Goal: Information Seeking & Learning: Learn about a topic

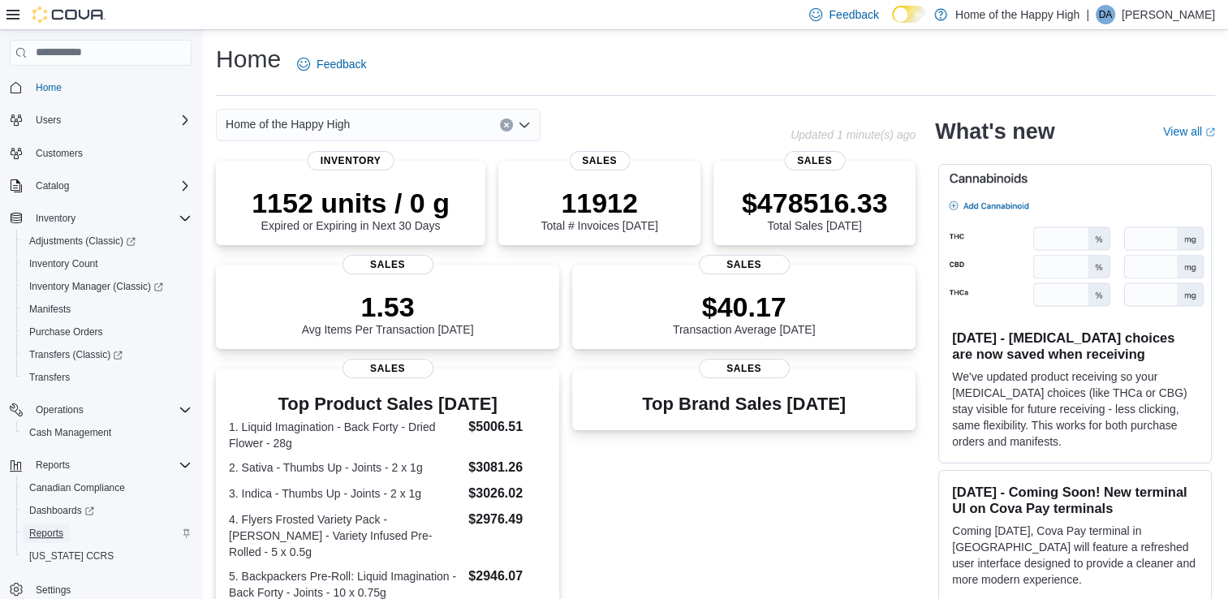
click at [38, 530] on span "Reports" at bounding box center [46, 533] width 34 height 13
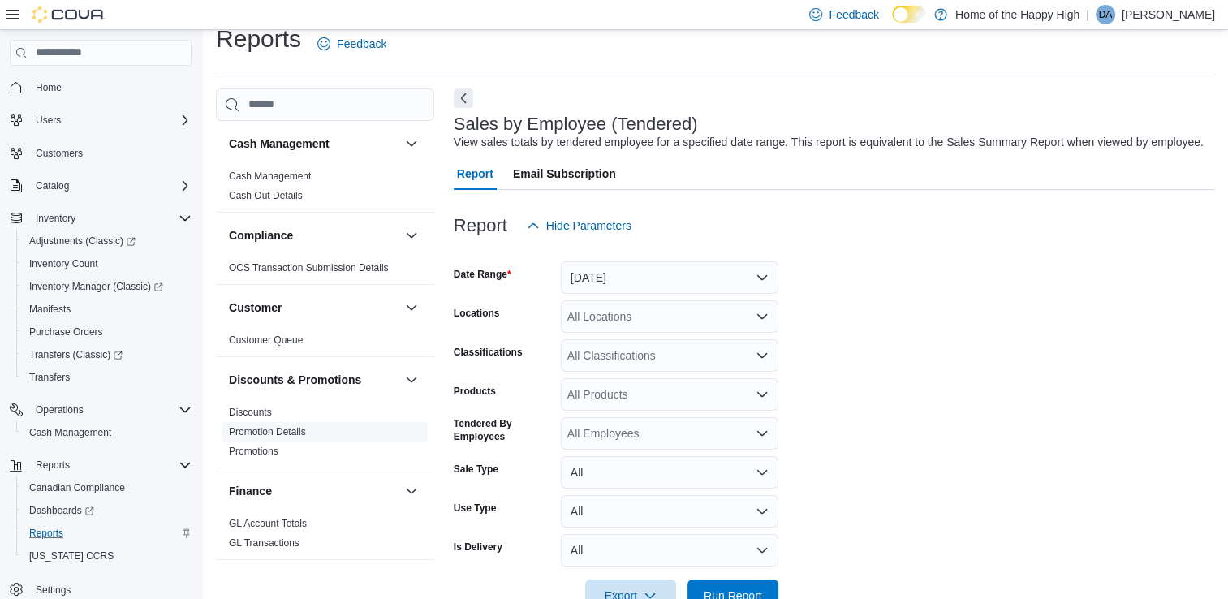
scroll to position [37, 0]
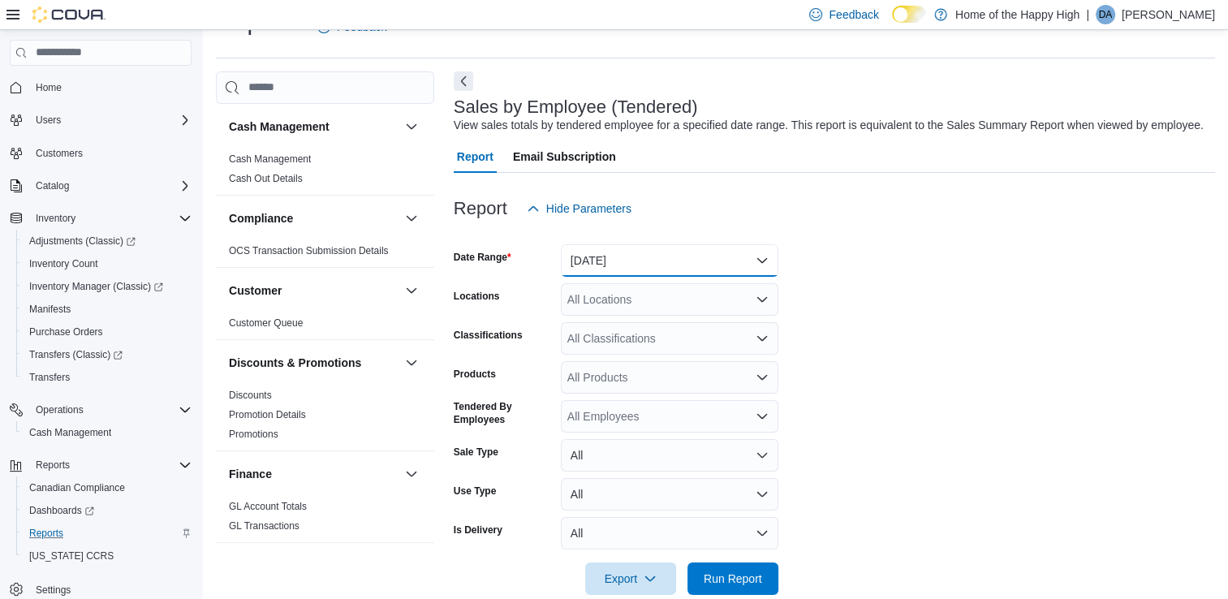
click at [621, 268] on button "[DATE]" at bounding box center [670, 260] width 218 height 32
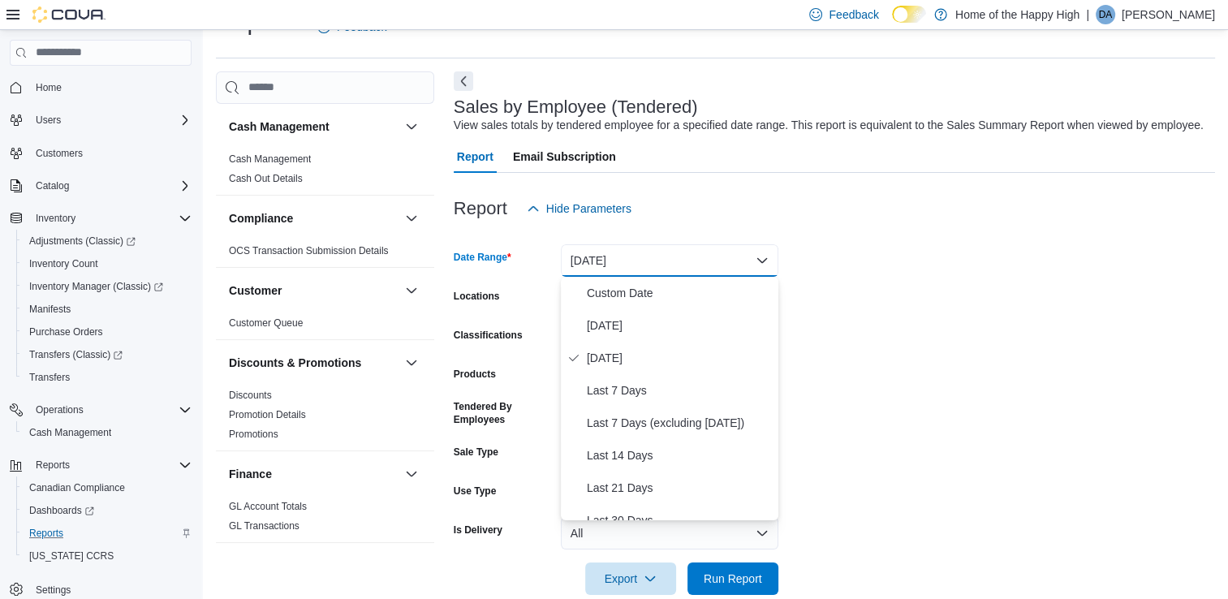
click at [938, 261] on form "Date Range [DATE] Locations All Locations Classifications All Classifications P…" at bounding box center [834, 410] width 761 height 370
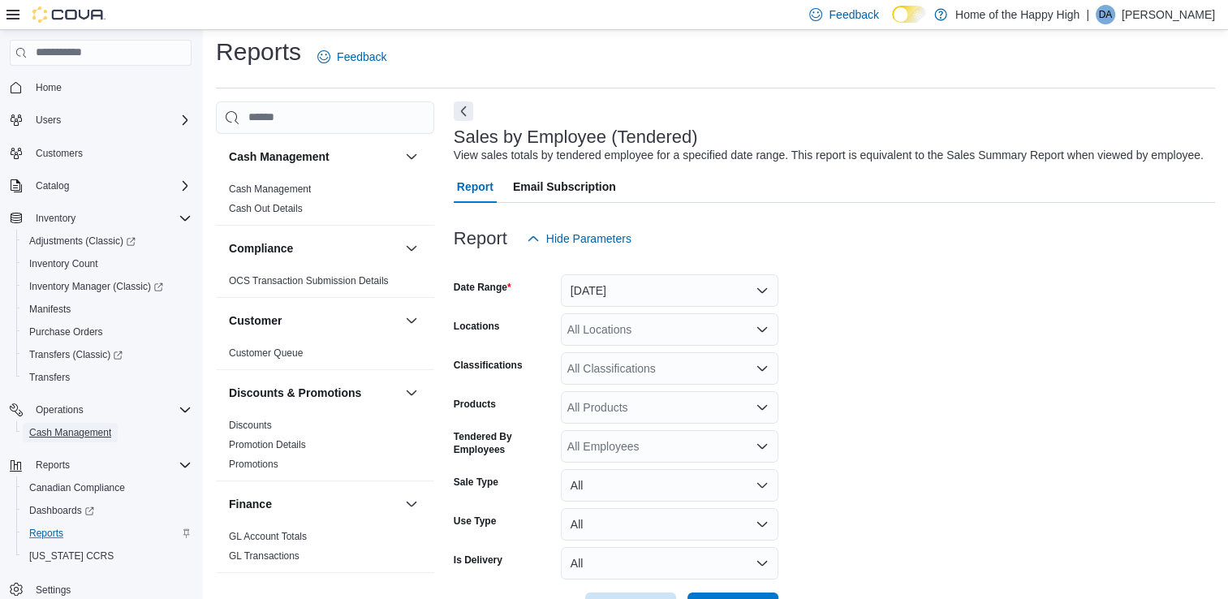
scroll to position [0, 0]
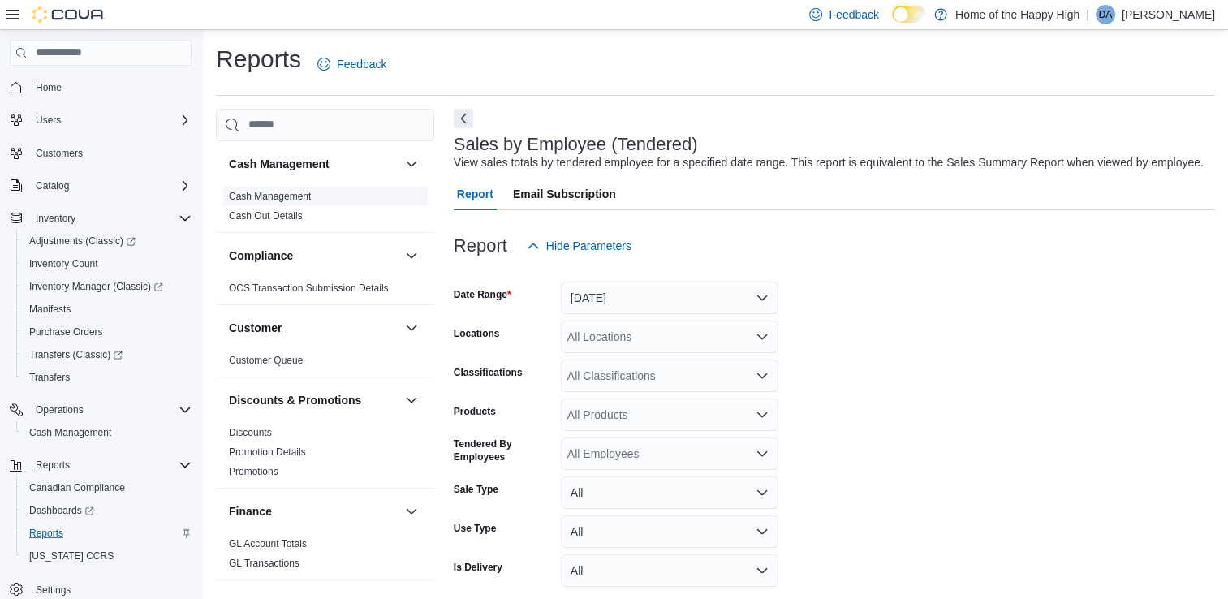
click at [279, 196] on link "Cash Management" at bounding box center [270, 196] width 82 height 11
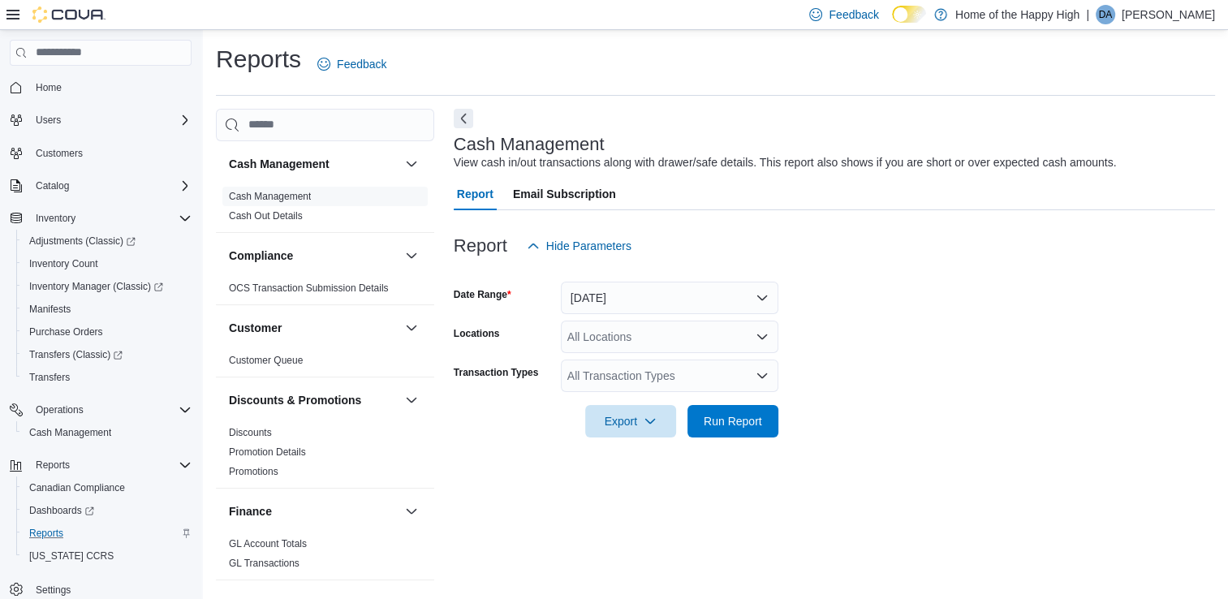
scroll to position [4, 0]
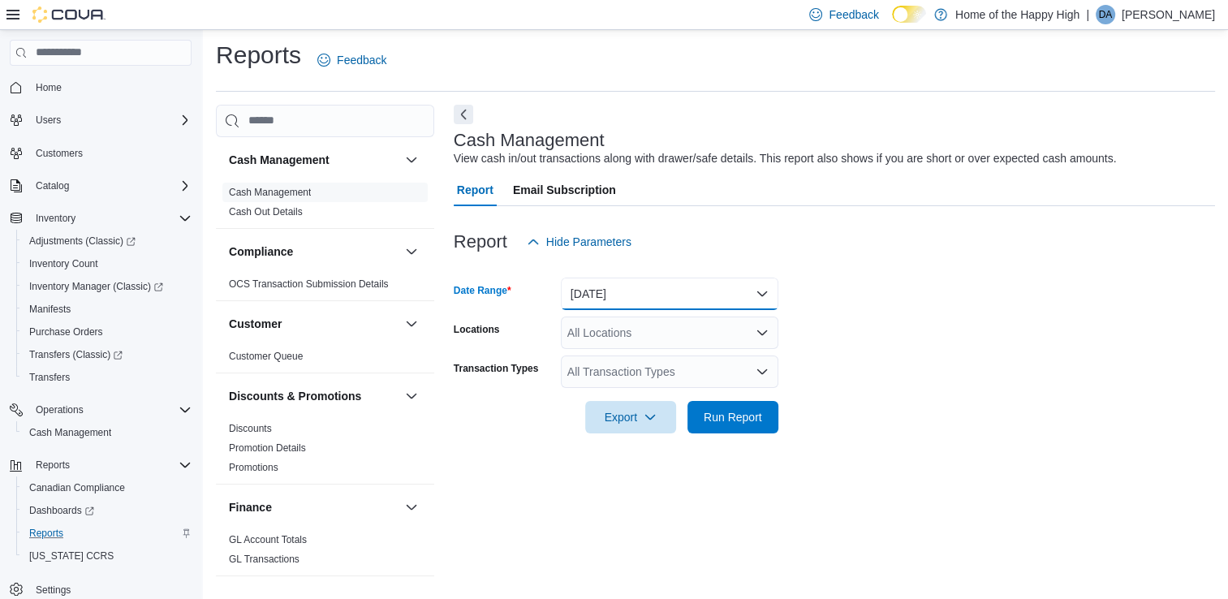
click at [645, 291] on button "[DATE]" at bounding box center [670, 294] width 218 height 32
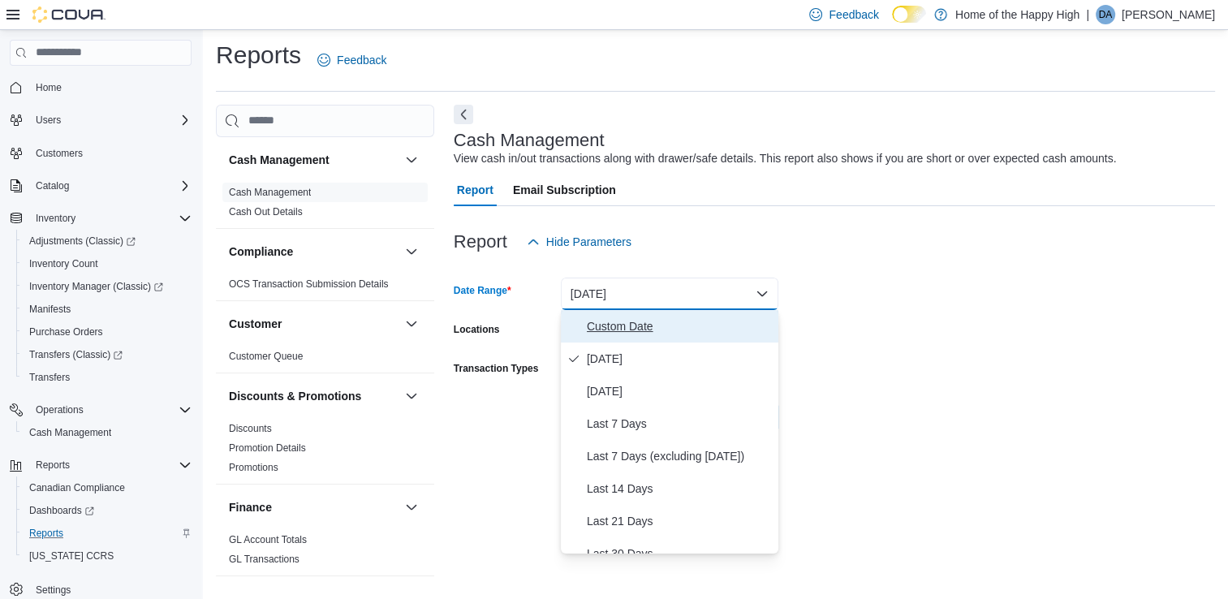
click at [647, 321] on span "Custom Date" at bounding box center [679, 326] width 185 height 19
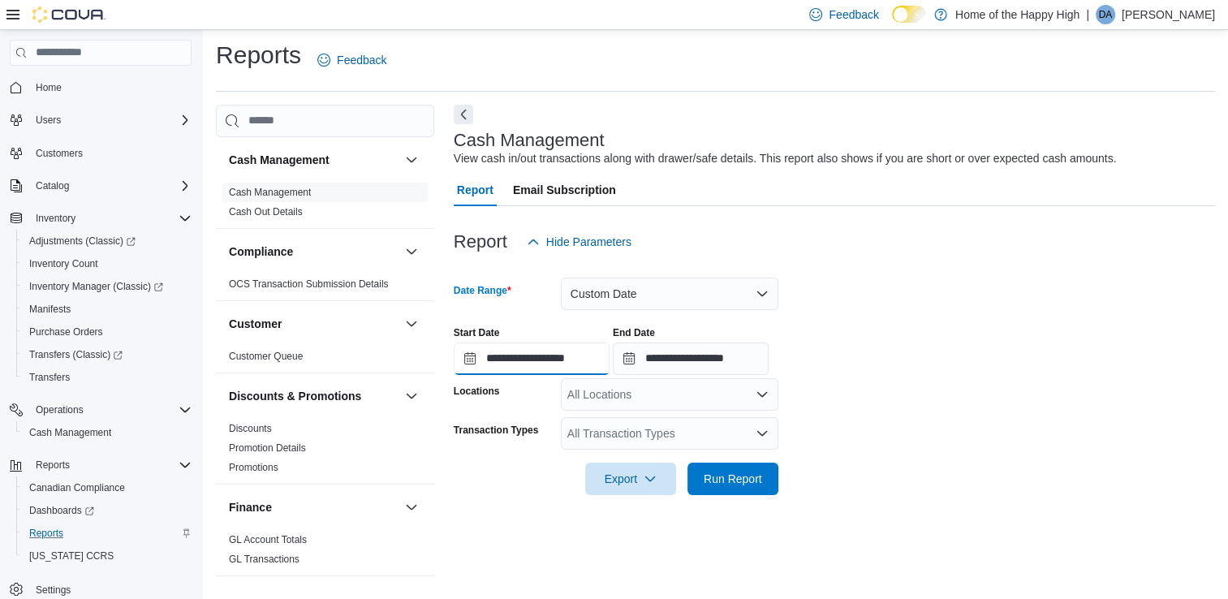
click at [464, 358] on input "**********" at bounding box center [532, 359] width 156 height 32
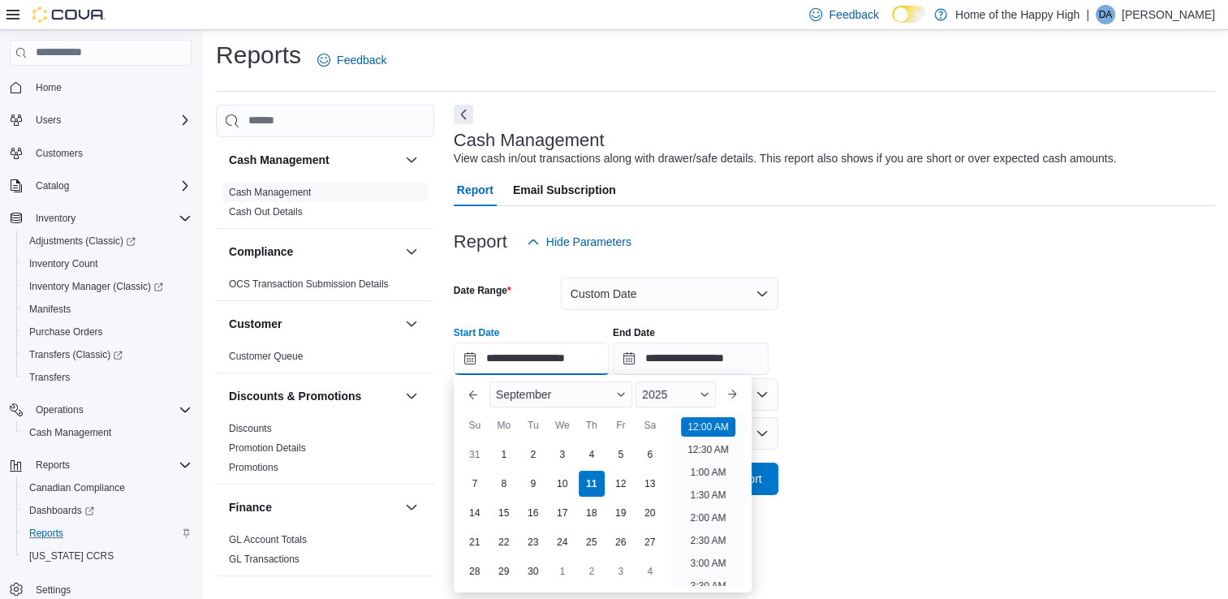
scroll to position [50, 0]
click at [497, 450] on div "1" at bounding box center [504, 454] width 28 height 28
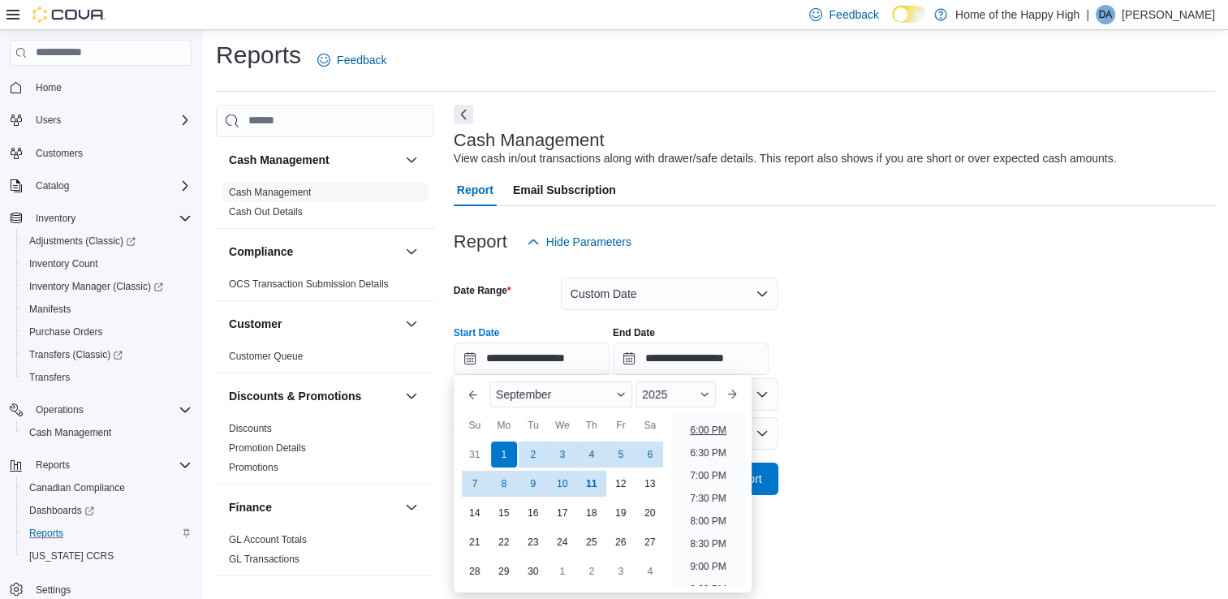
scroll to position [896, 0]
click at [711, 577] on li "11:00 PM" at bounding box center [708, 576] width 54 height 19
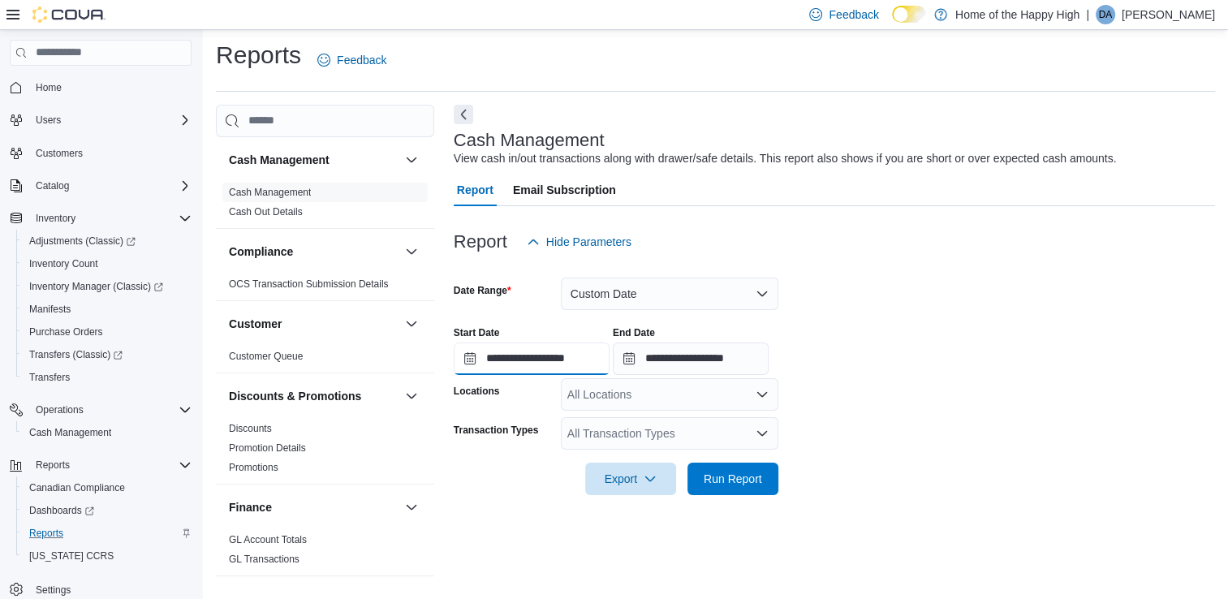
click at [581, 359] on input "**********" at bounding box center [532, 359] width 156 height 32
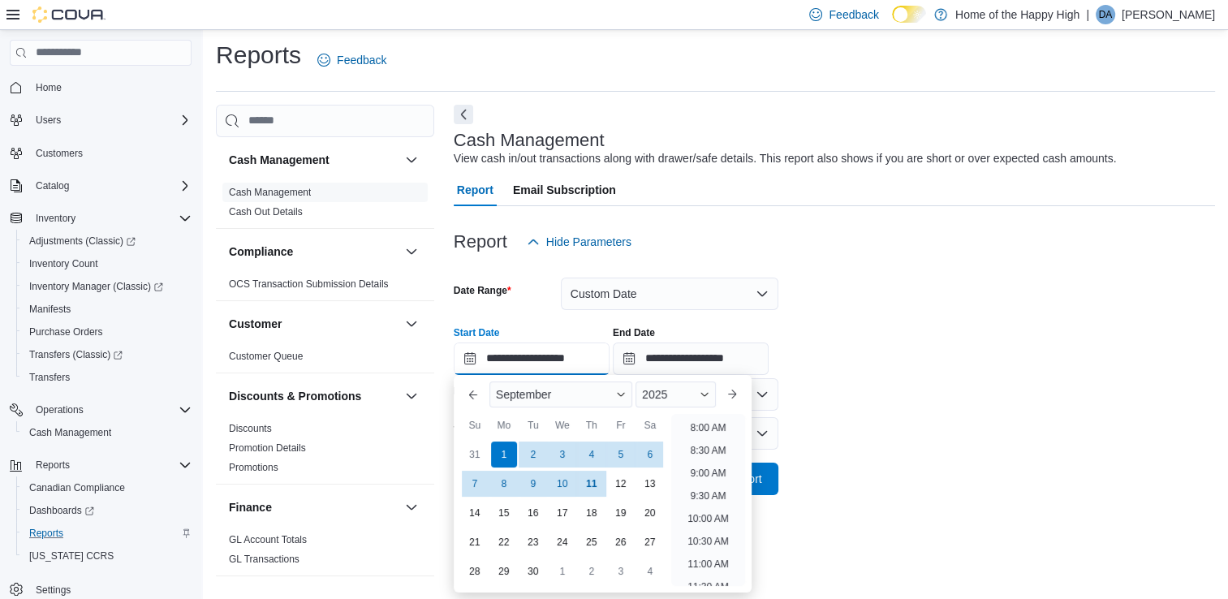
scroll to position [354, 0]
click at [709, 435] on li "8:00 AM" at bounding box center [708, 436] width 49 height 19
type input "**********"
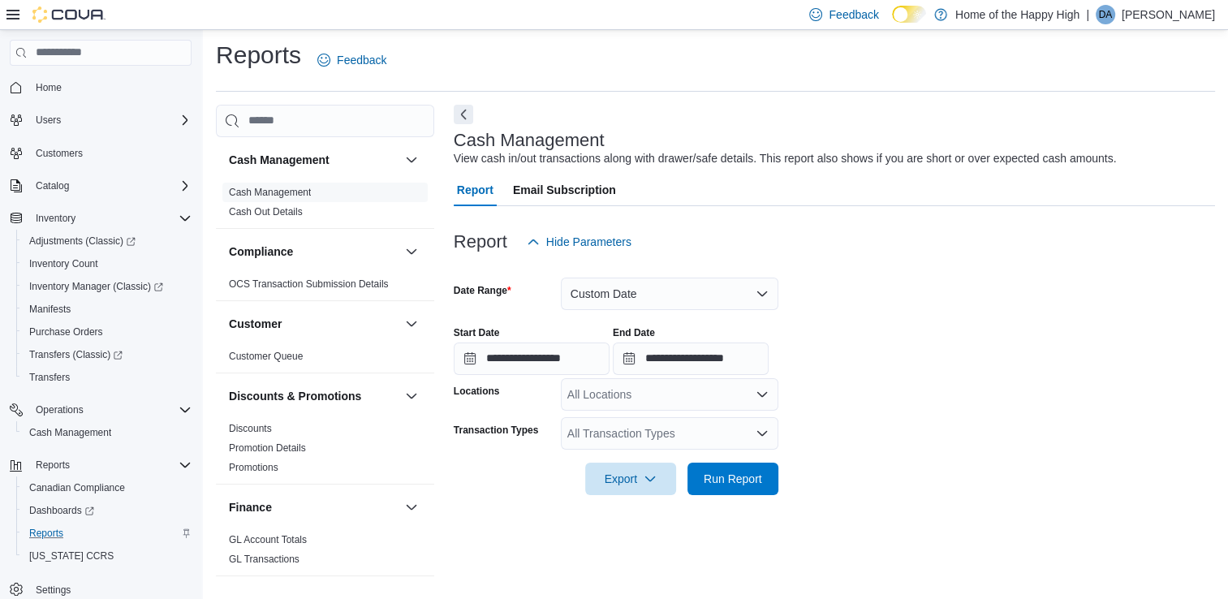
drag, startPoint x: 695, startPoint y: 390, endPoint x: 700, endPoint y: 399, distance: 10.2
click at [695, 390] on div "All Locations" at bounding box center [670, 394] width 218 height 32
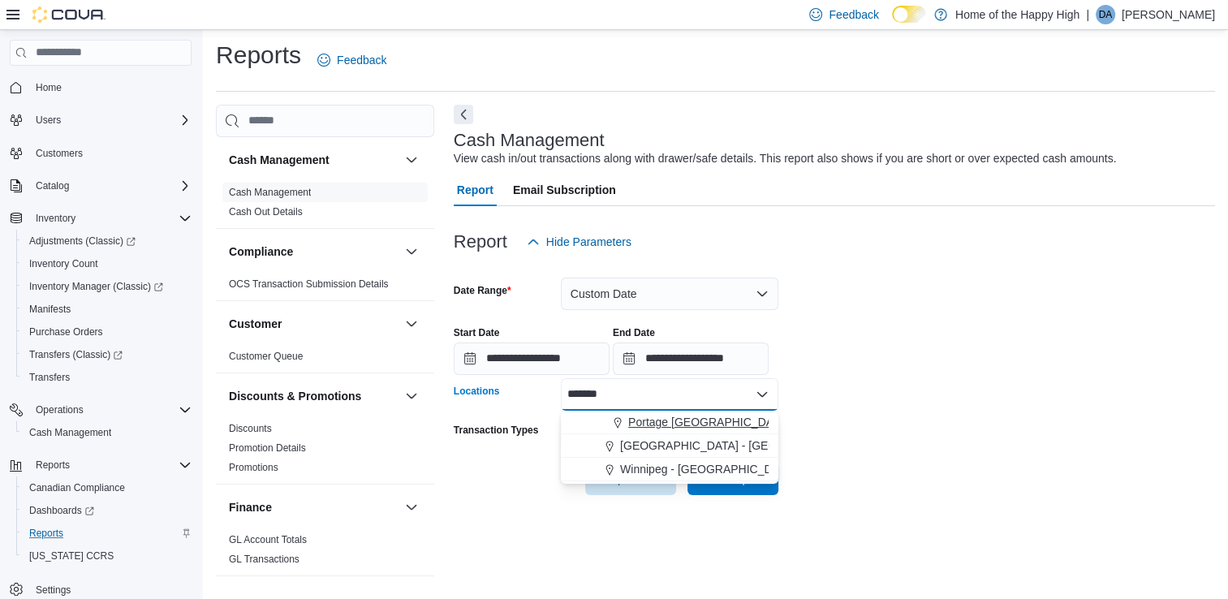
type input "*******"
click at [721, 421] on span "Portage [GEOGRAPHIC_DATA] - [GEOGRAPHIC_DATA] - Fire & Flower" at bounding box center [812, 422] width 368 height 16
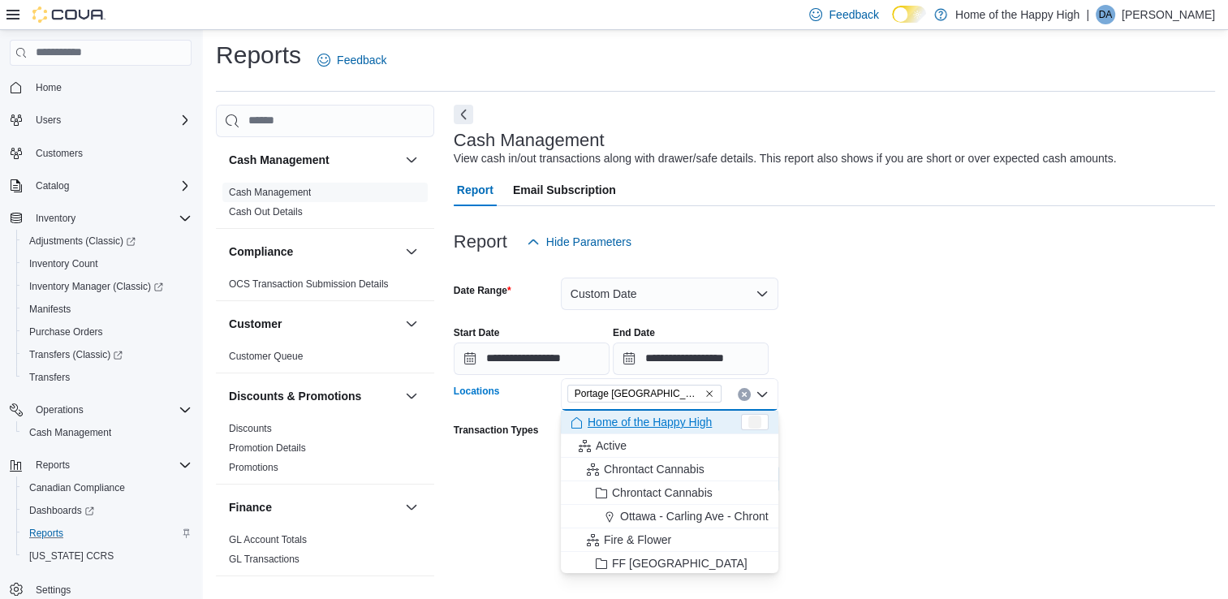
click at [881, 377] on div at bounding box center [834, 376] width 761 height 3
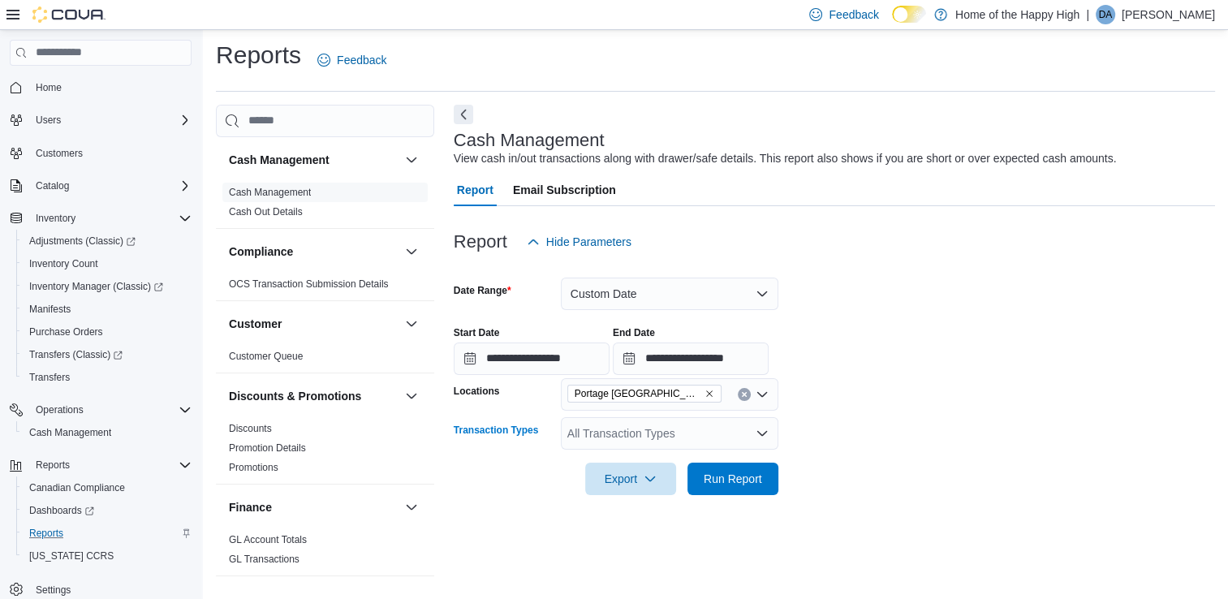
click at [706, 437] on div "All Transaction Types" at bounding box center [670, 433] width 218 height 32
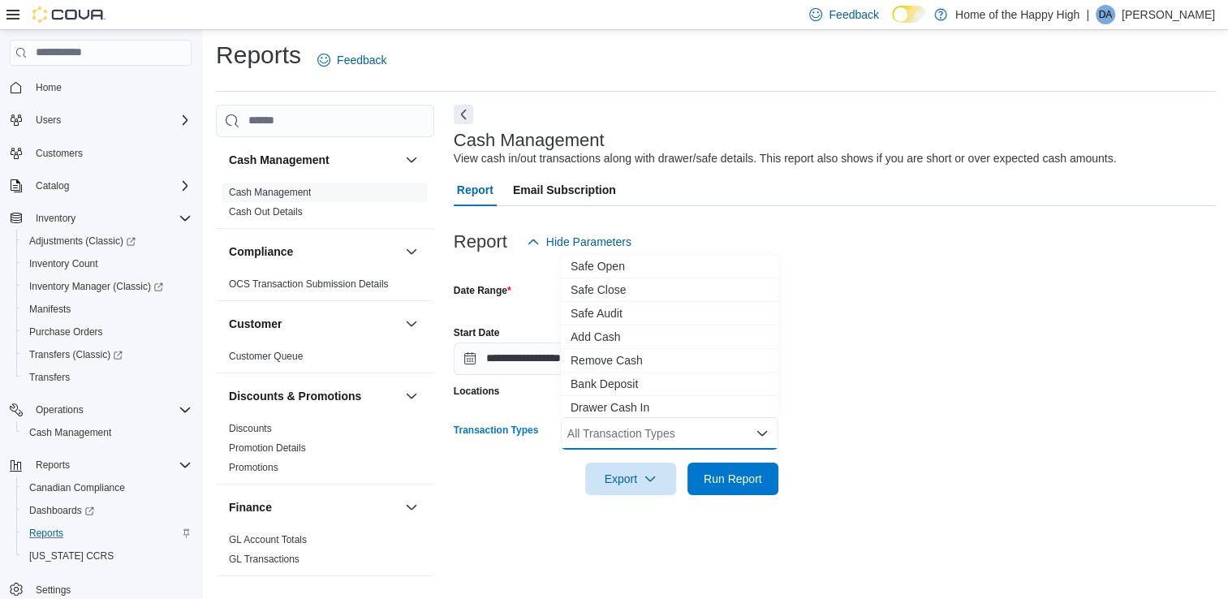
click at [915, 408] on form "**********" at bounding box center [834, 376] width 761 height 237
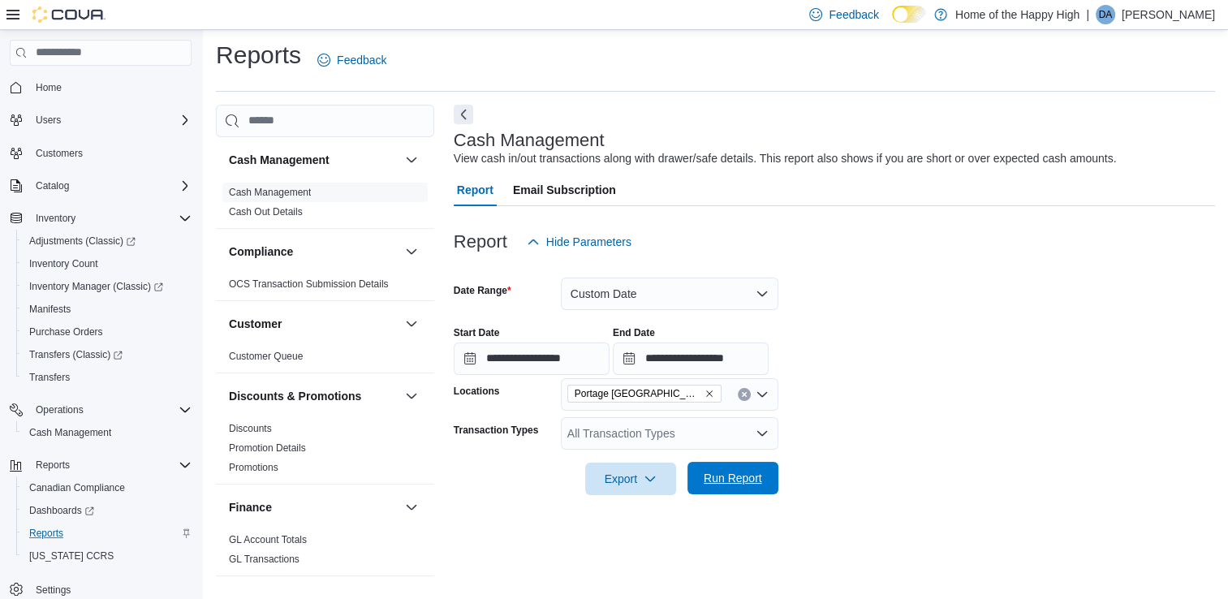
click at [734, 485] on span "Run Report" at bounding box center [733, 478] width 58 height 16
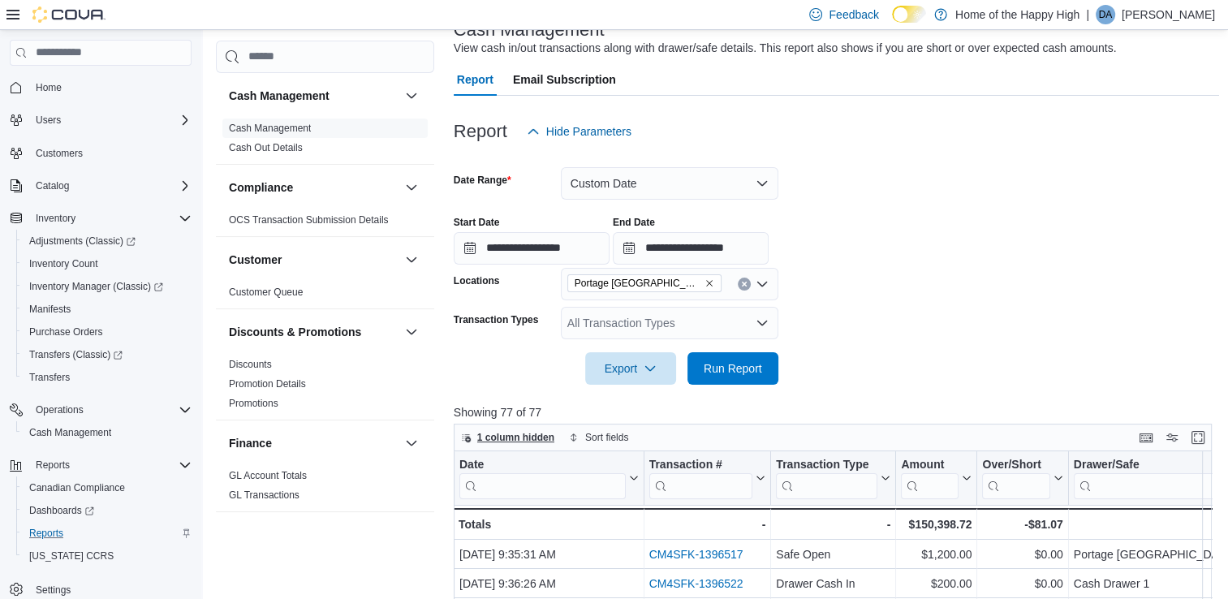
scroll to position [4, 0]
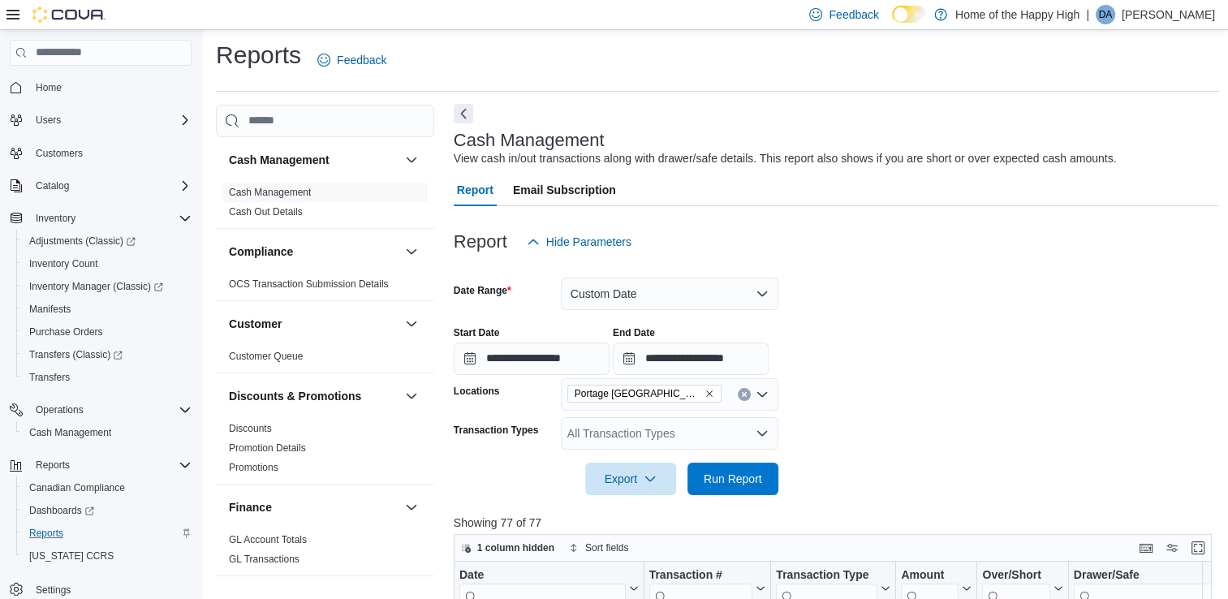
click at [467, 112] on button "Next" at bounding box center [463, 113] width 19 height 19
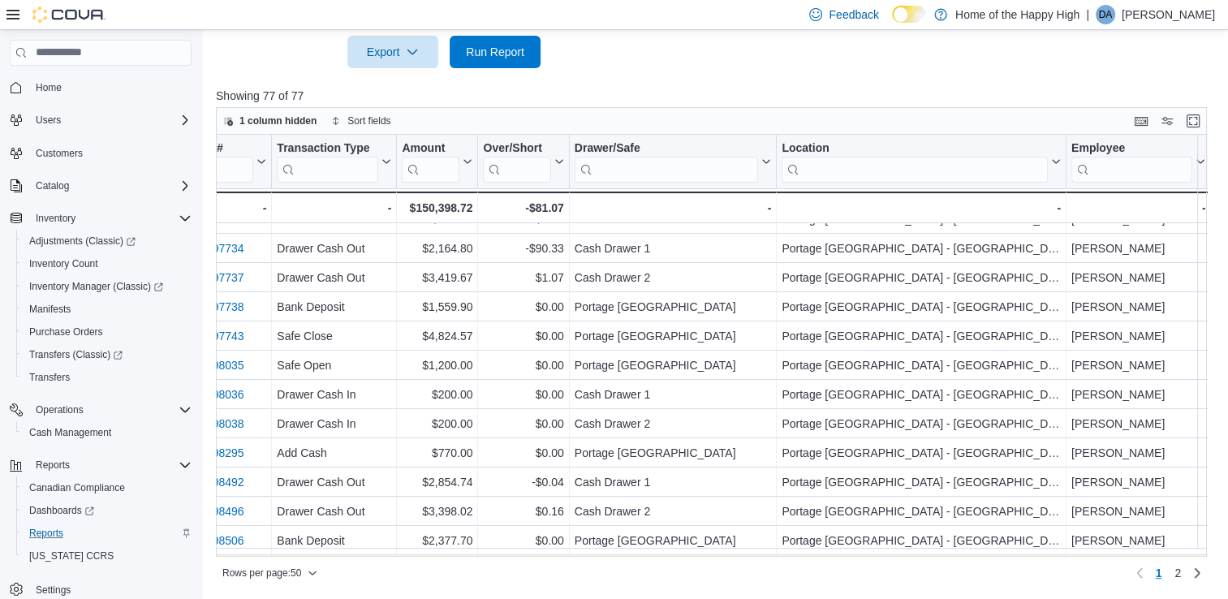
scroll to position [244, 261]
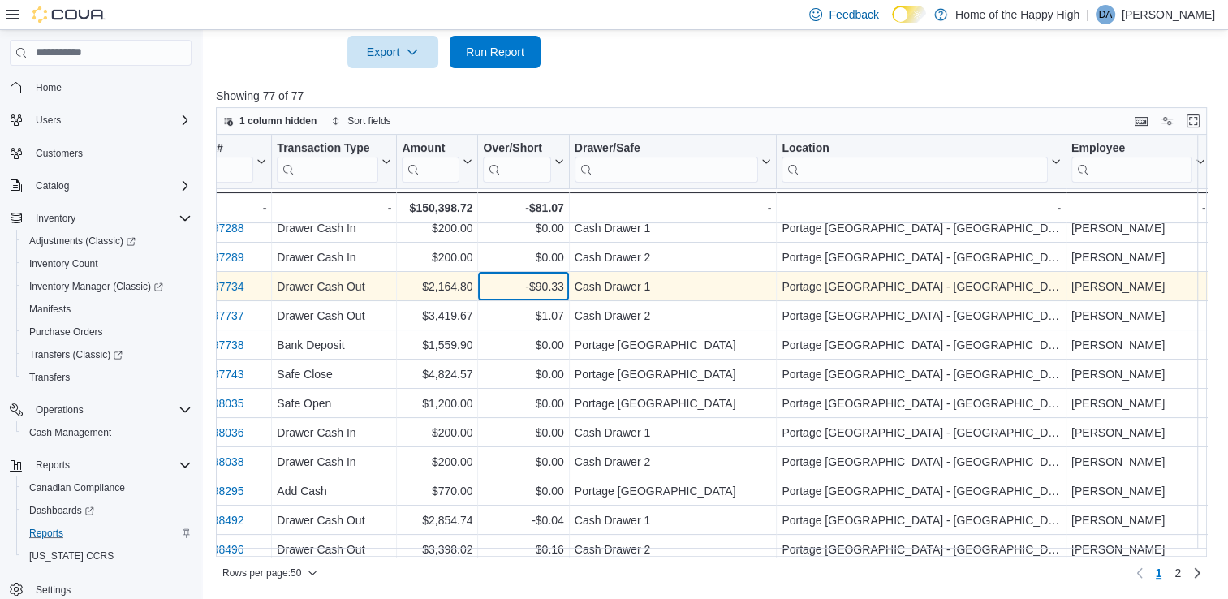
click at [546, 291] on div "-$90.33" at bounding box center [523, 286] width 80 height 19
click at [222, 285] on link "CM4SFK-1397734" at bounding box center [197, 286] width 94 height 13
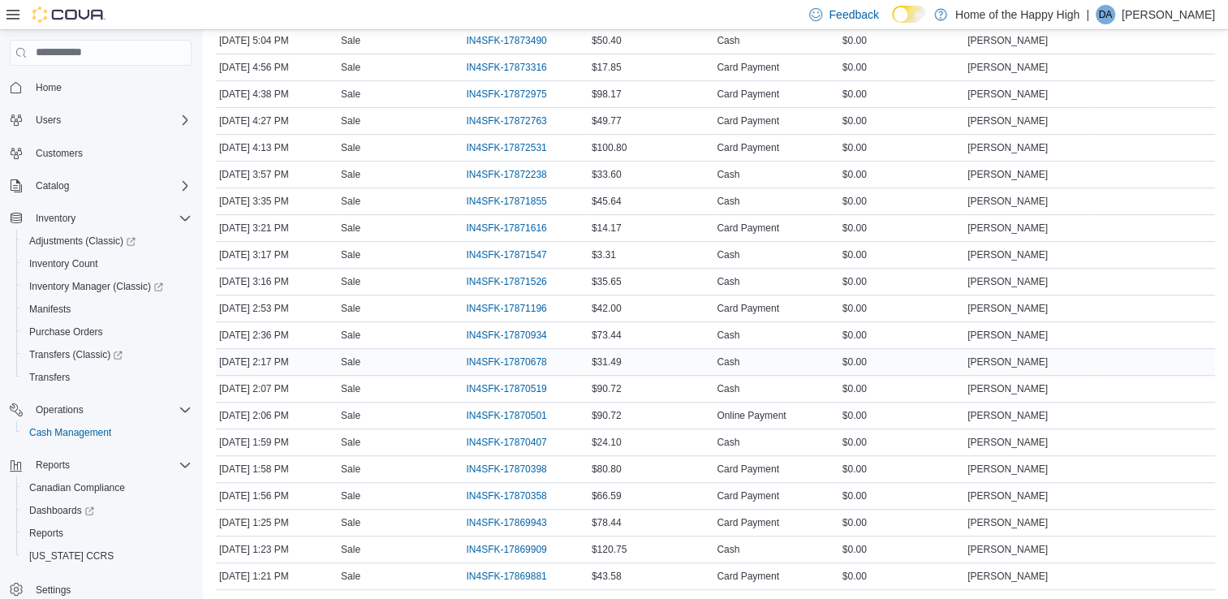
scroll to position [649, 0]
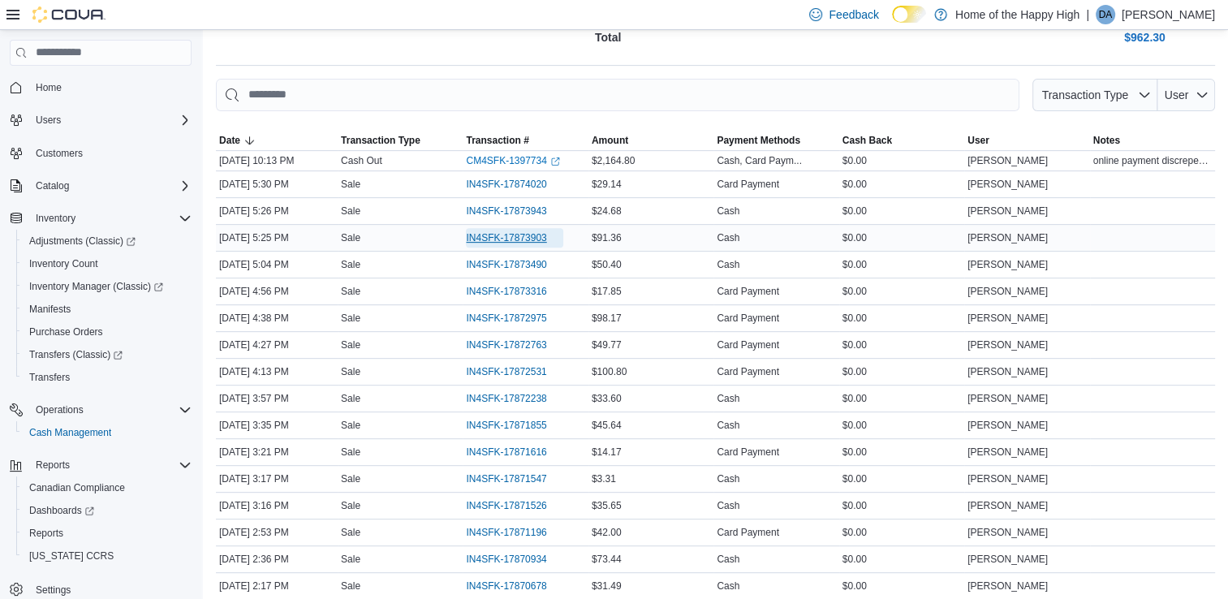
click at [540, 231] on span "IN4SFK-17873903" at bounding box center [506, 237] width 80 height 13
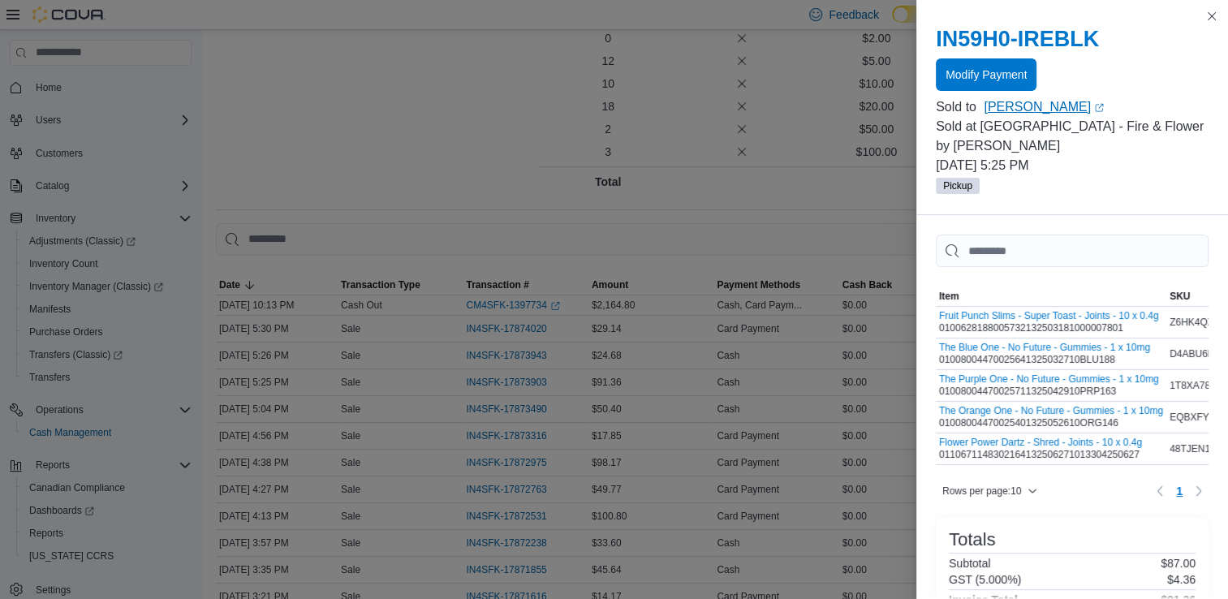
scroll to position [487, 0]
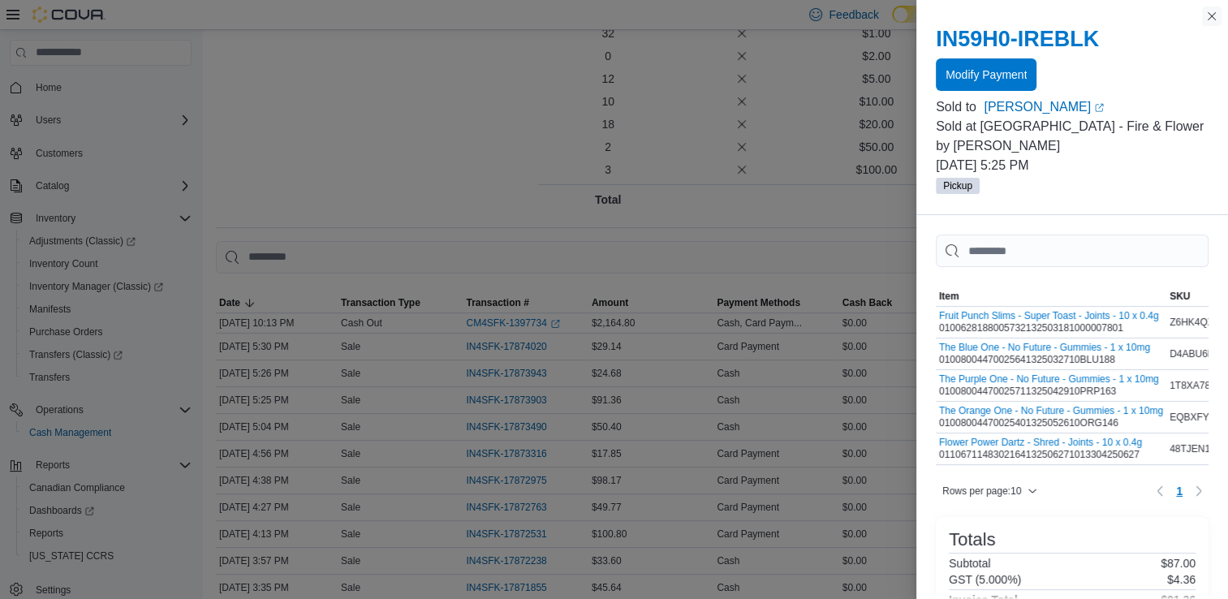
drag, startPoint x: 1218, startPoint y: 19, endPoint x: 1090, endPoint y: 163, distance: 192.7
click at [1218, 19] on button "Close this dialog" at bounding box center [1211, 15] width 19 height 19
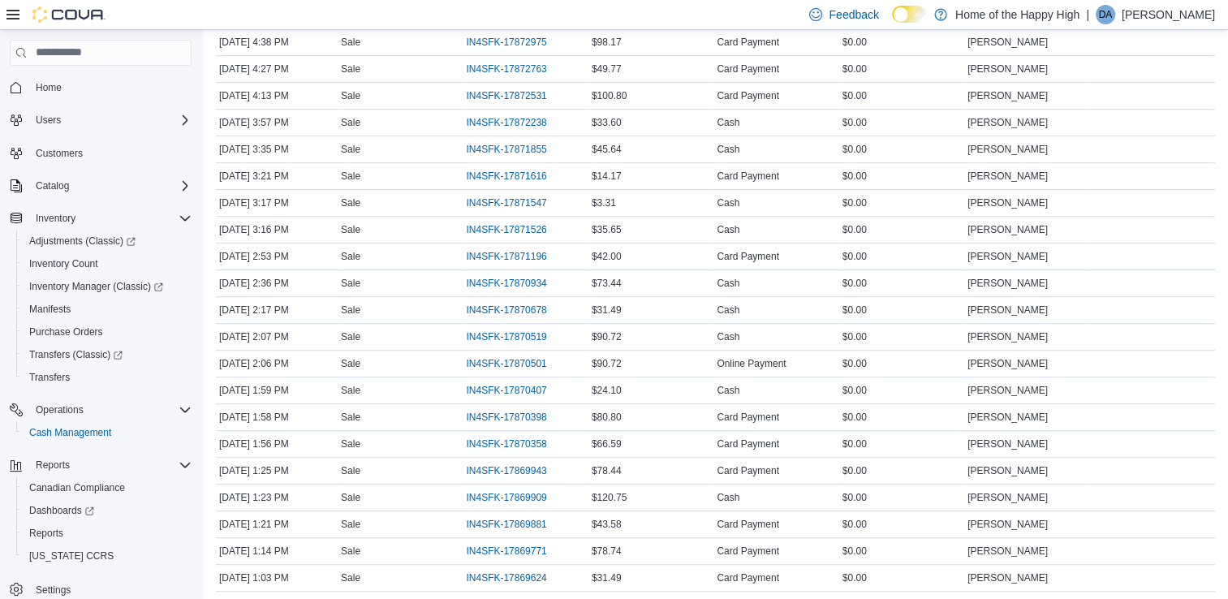
scroll to position [925, 0]
click at [545, 355] on span "IN4SFK-17870501" at bounding box center [514, 364] width 97 height 19
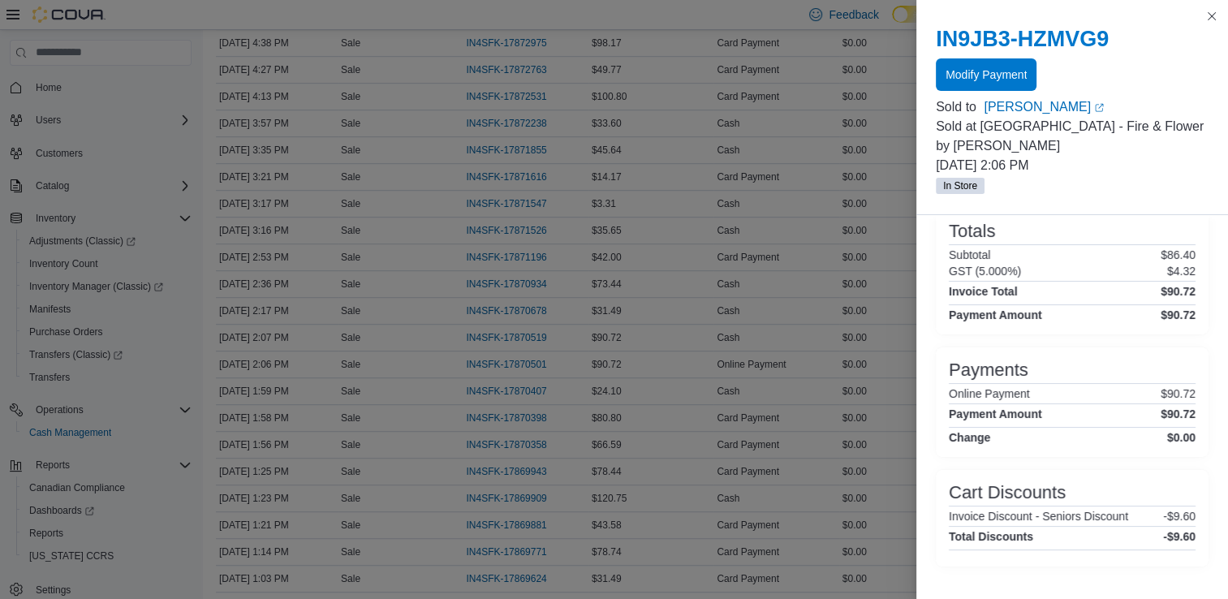
scroll to position [231, 0]
click at [1213, 16] on button "Close this dialog" at bounding box center [1211, 15] width 19 height 19
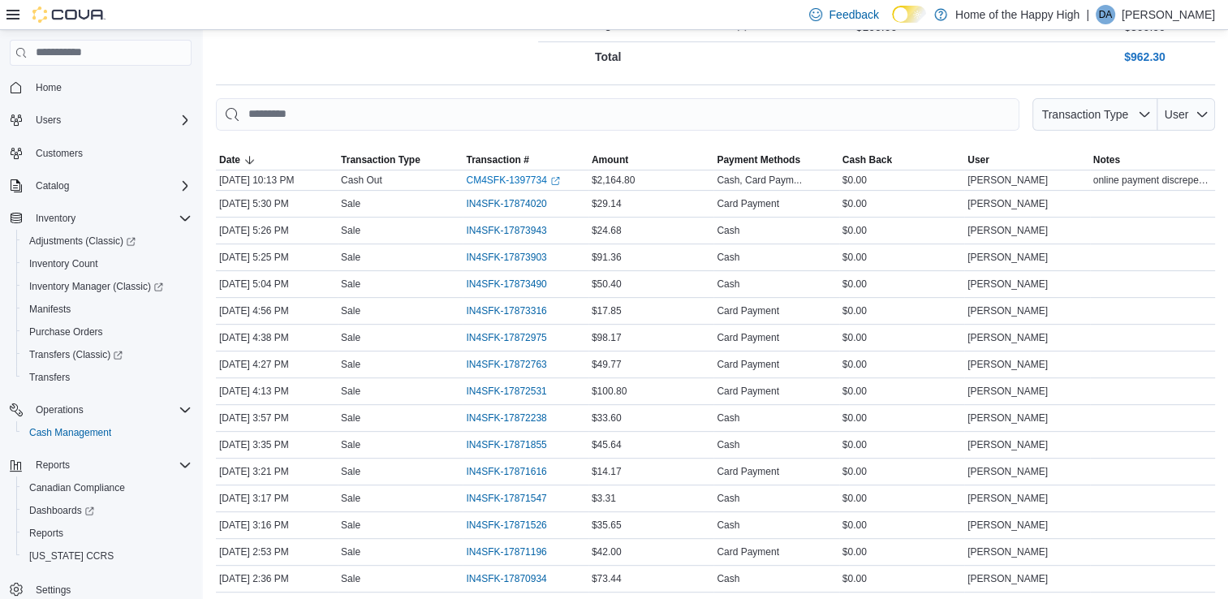
scroll to position [600, 0]
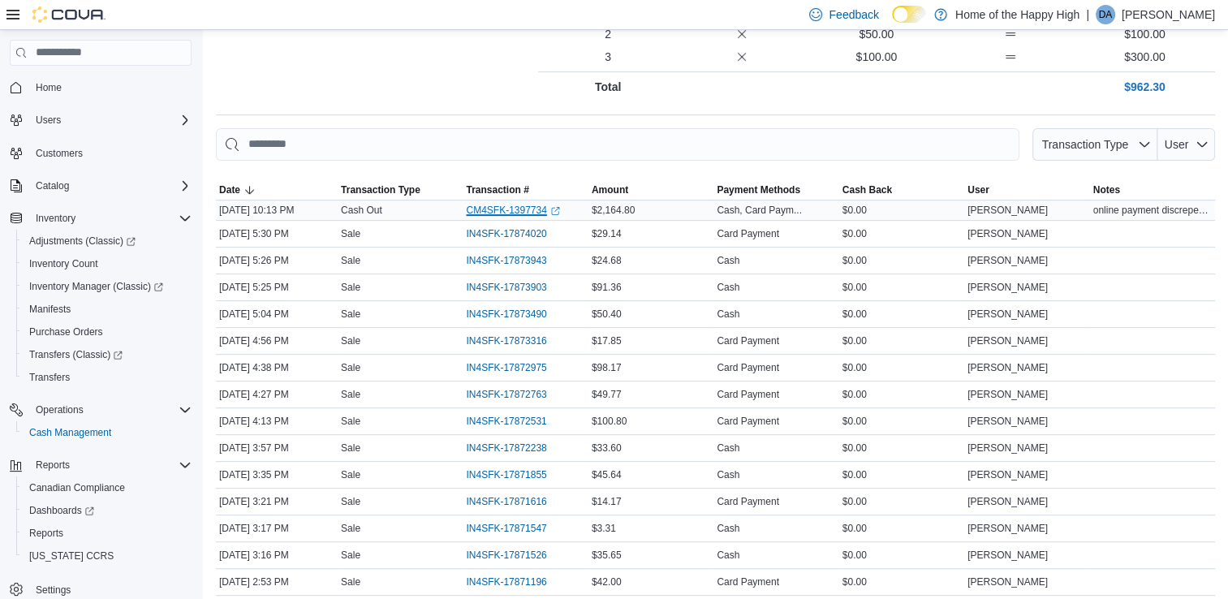
click at [529, 204] on link "CM4SFK-1397734 (opens in a new tab or window)" at bounding box center [512, 210] width 93 height 13
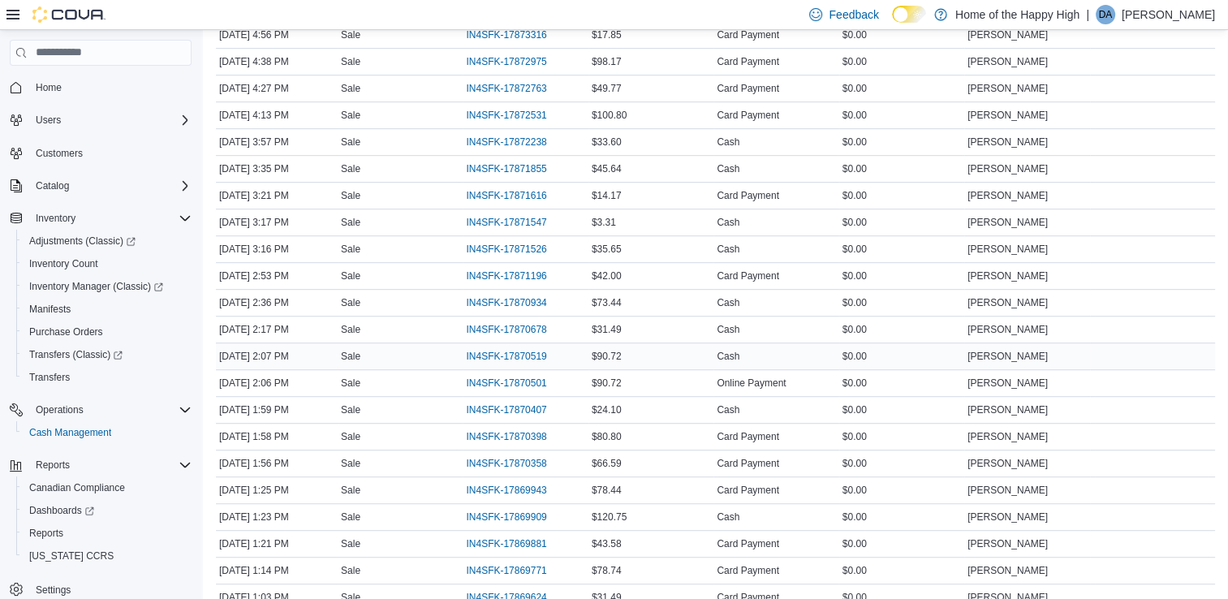
scroll to position [893, 0]
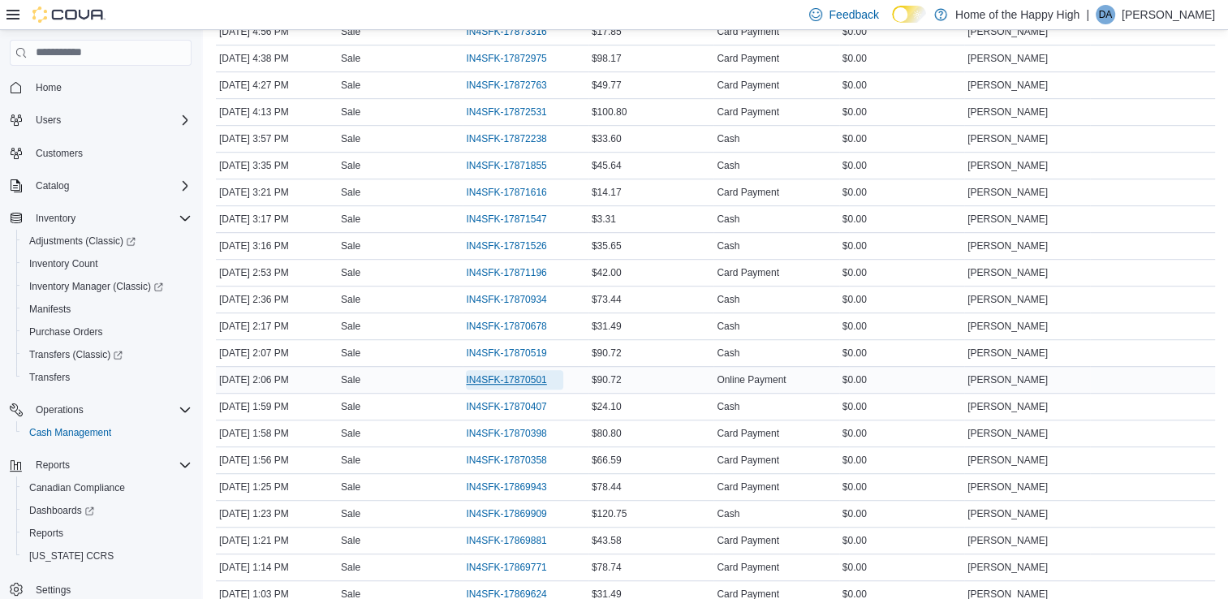
click at [541, 376] on span "IN4SFK-17870501" at bounding box center [506, 379] width 80 height 13
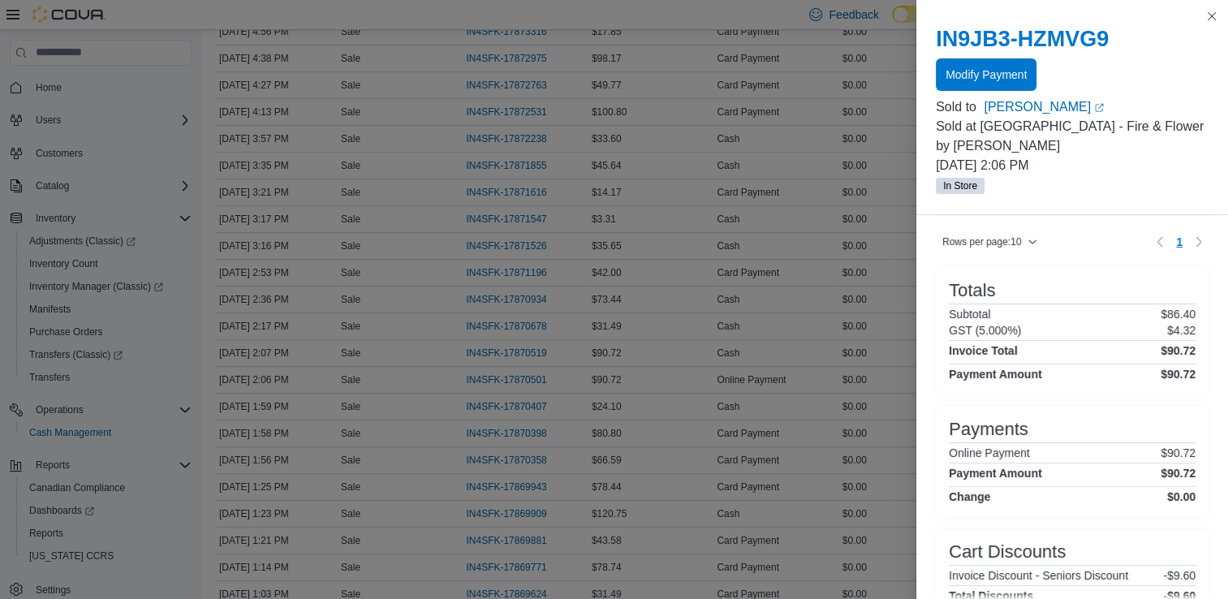
scroll to position [162, 0]
click at [1214, 19] on button "Close this dialog" at bounding box center [1211, 15] width 19 height 19
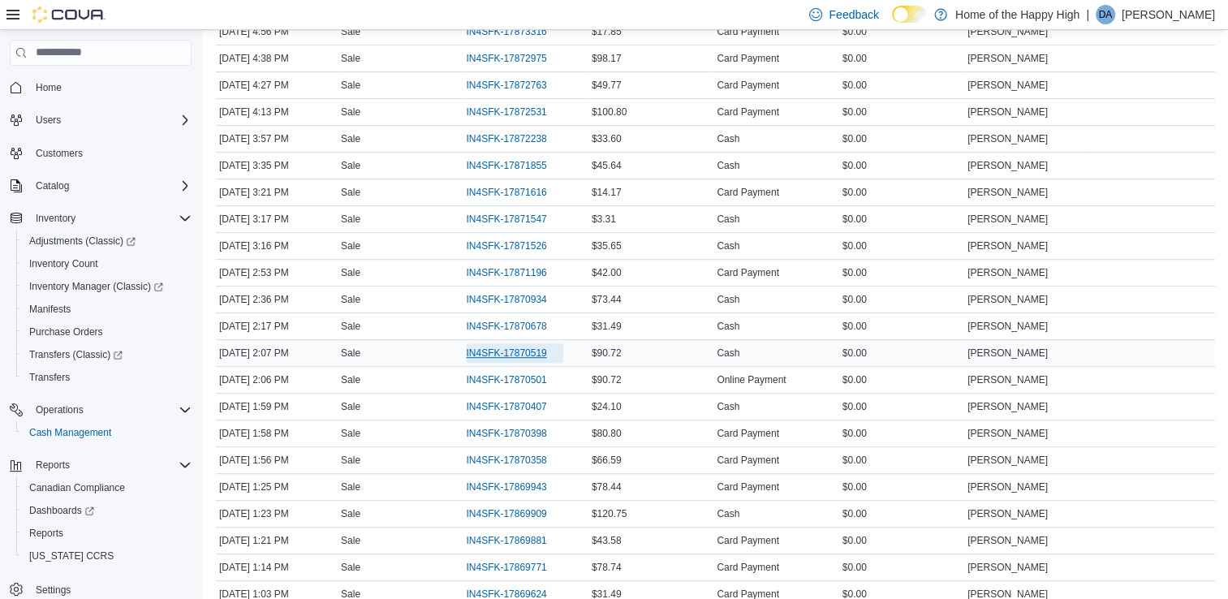
click at [539, 352] on span "IN4SFK-17870519" at bounding box center [506, 353] width 80 height 13
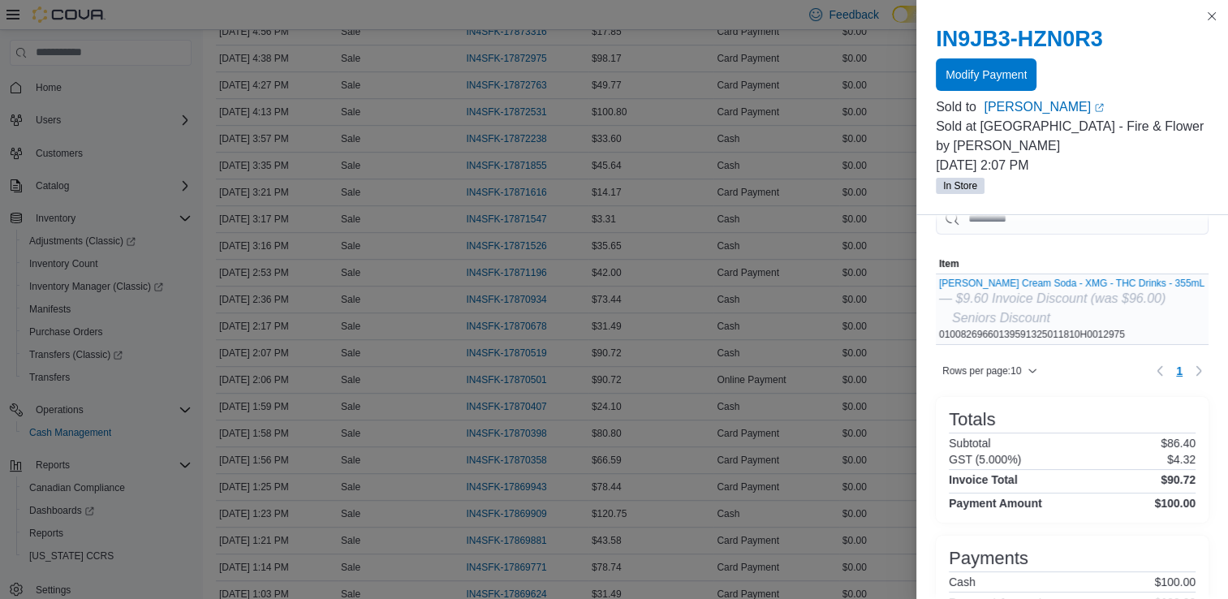
scroll to position [0, 0]
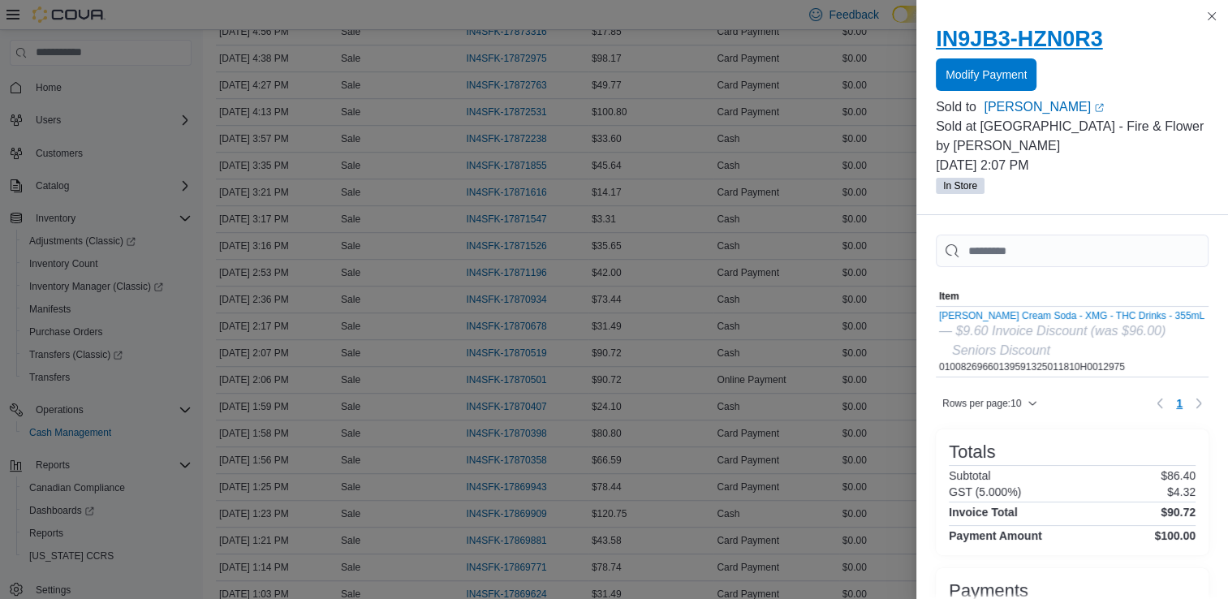
click at [1149, 50] on h2 "IN9JB3-HZN0R3" at bounding box center [1072, 39] width 273 height 26
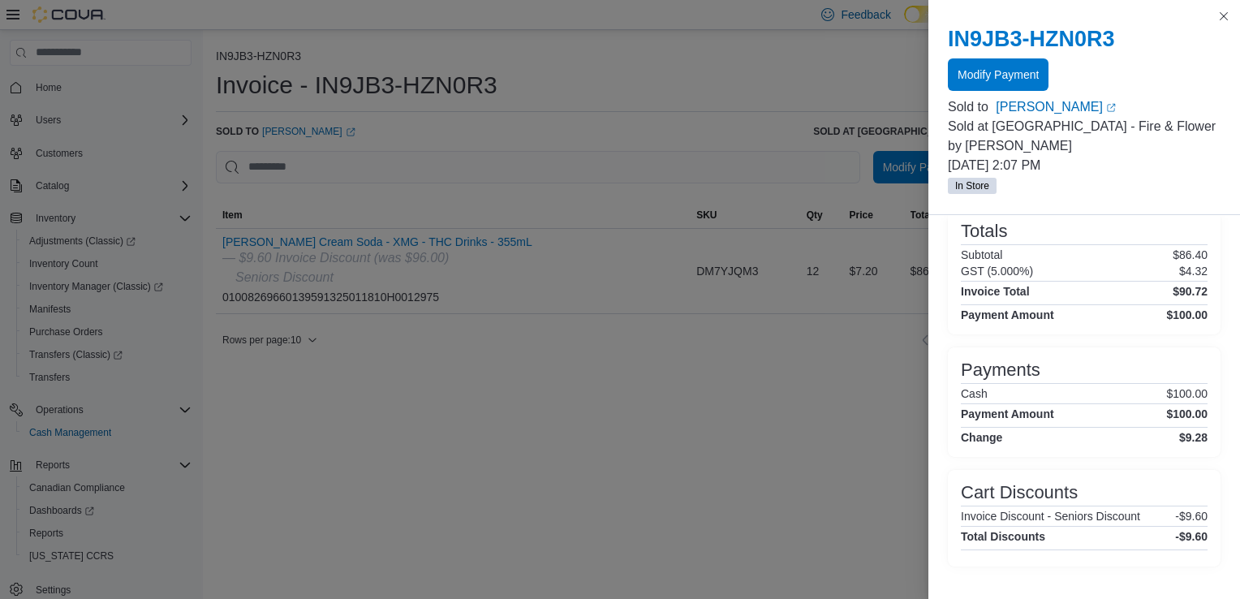
scroll to position [231, 0]
click at [1227, 17] on button "Close this dialog" at bounding box center [1223, 15] width 19 height 19
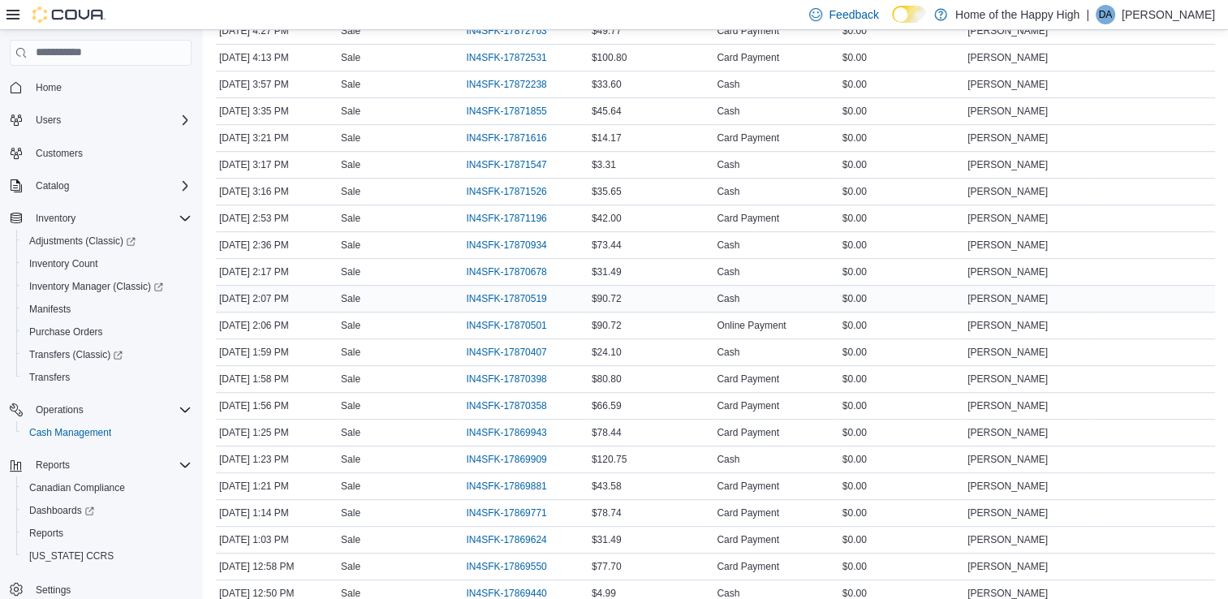
scroll to position [948, 0]
drag, startPoint x: 494, startPoint y: 323, endPoint x: 507, endPoint y: 324, distance: 13.0
click at [494, 323] on span "IN4SFK-17870501" at bounding box center [506, 324] width 80 height 13
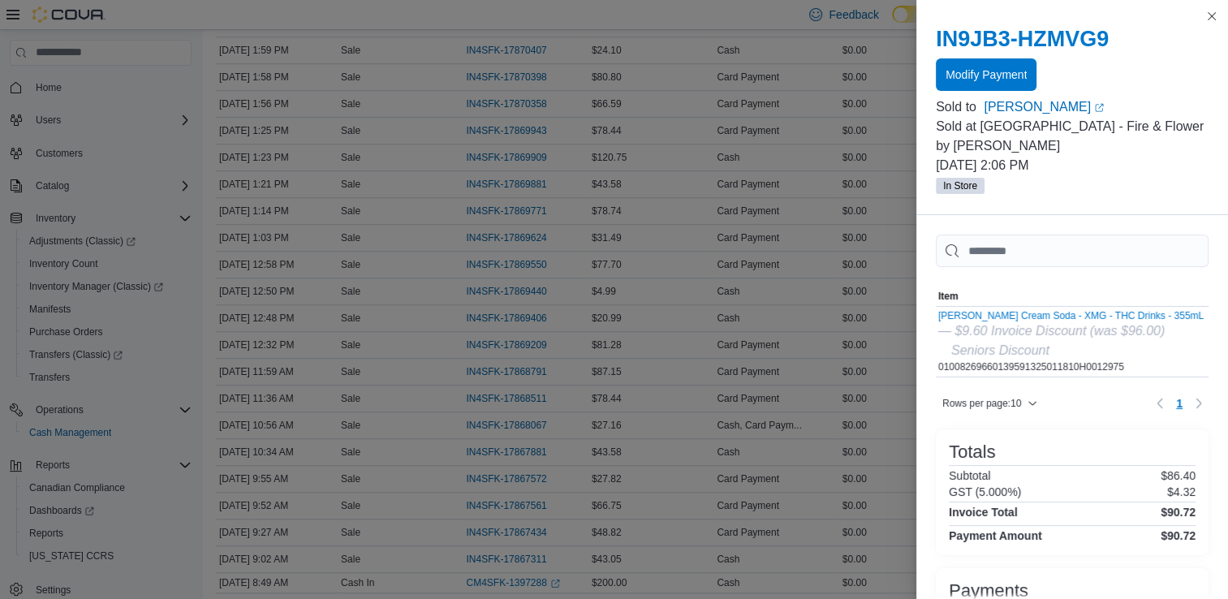
scroll to position [0, 0]
click at [1098, 337] on div "— $9.60 Invoice Discount (was $96.00)" at bounding box center [1070, 330] width 265 height 19
click at [1213, 11] on button "Close this dialog" at bounding box center [1211, 15] width 19 height 19
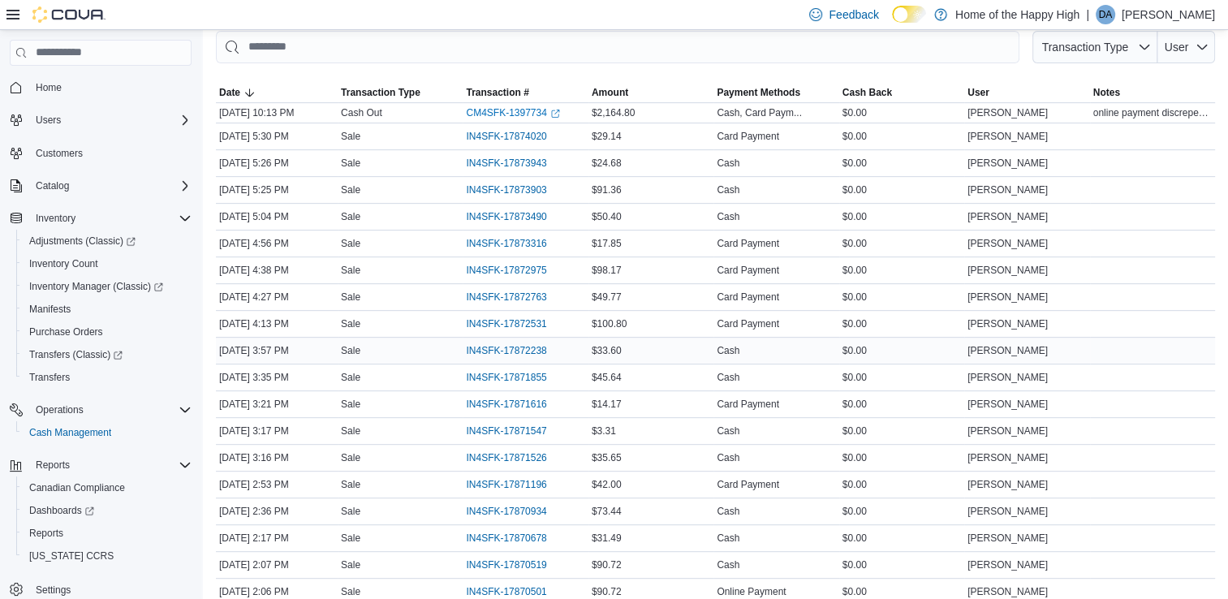
scroll to position [762, 0]
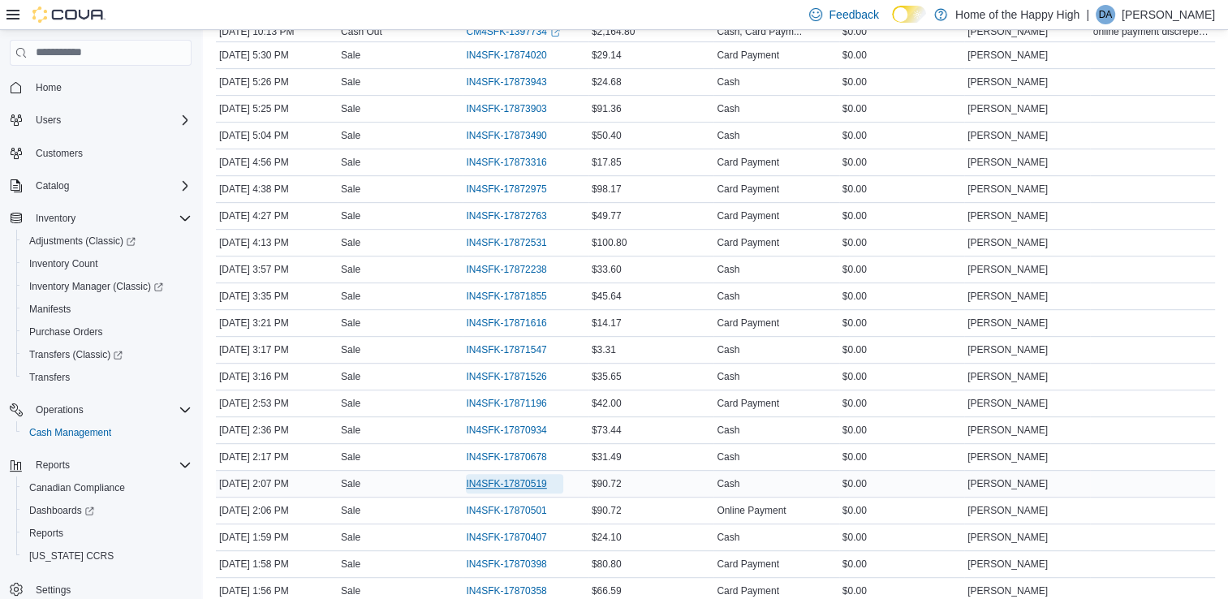
click at [544, 482] on span "IN4SFK-17870519" at bounding box center [506, 483] width 80 height 13
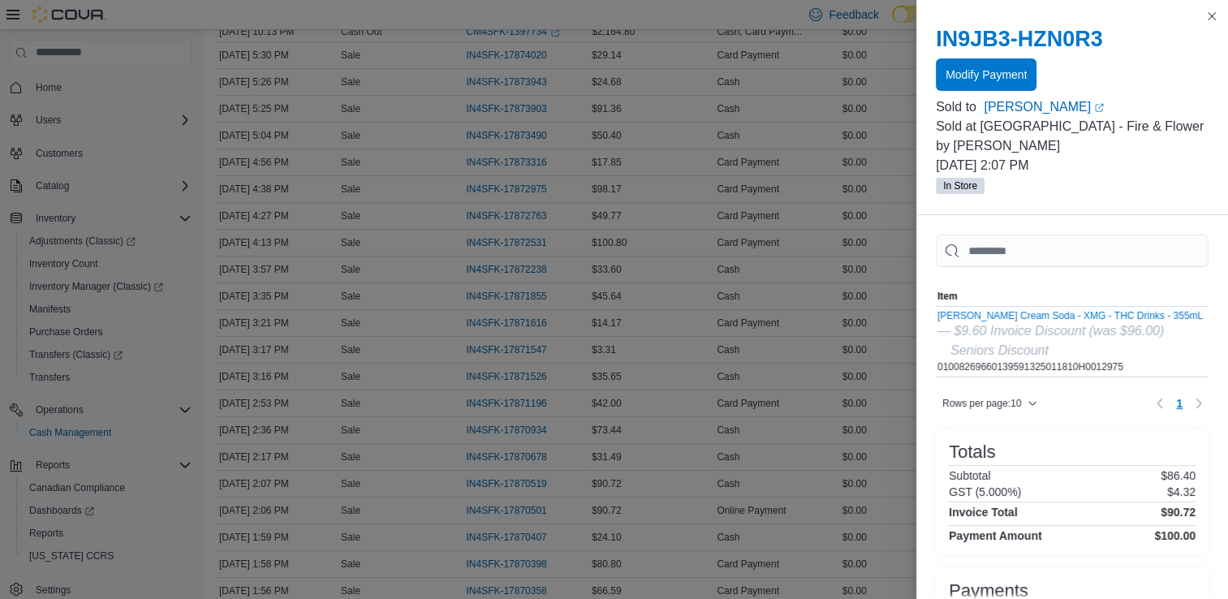
scroll to position [0, 0]
drag, startPoint x: 1101, startPoint y: 395, endPoint x: 1075, endPoint y: 399, distance: 26.3
click at [1075, 390] on div at bounding box center [1072, 383] width 273 height 13
